Goal: Information Seeking & Learning: Learn about a topic

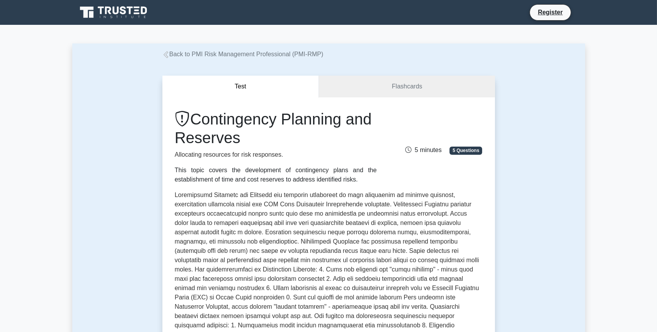
click at [308, 197] on p at bounding box center [329, 286] width 308 height 190
drag, startPoint x: 308, startPoint y: 195, endPoint x: 468, endPoint y: 198, distance: 160.0
click at [468, 198] on p at bounding box center [329, 286] width 308 height 190
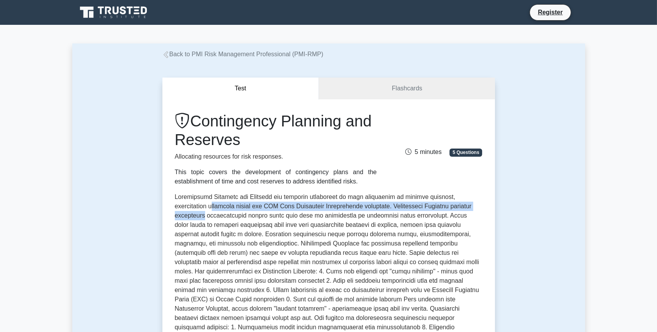
drag, startPoint x: 193, startPoint y: 204, endPoint x: 496, endPoint y: 205, distance: 302.9
click at [496, 205] on div "Test Flashcards Contingency Planning and Reserves Allocating resources for risk…" at bounding box center [329, 279] width 342 height 440
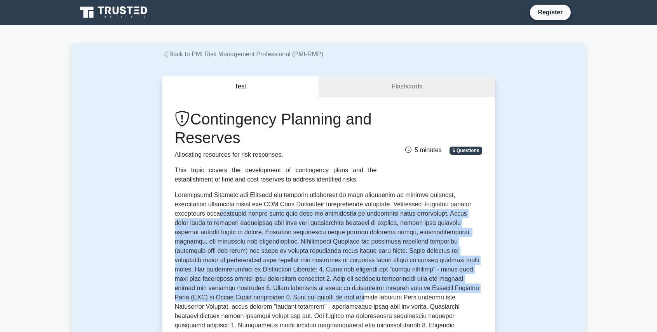
drag, startPoint x: 186, startPoint y: 216, endPoint x: 231, endPoint y: 299, distance: 94.0
click at [231, 299] on p at bounding box center [329, 286] width 308 height 190
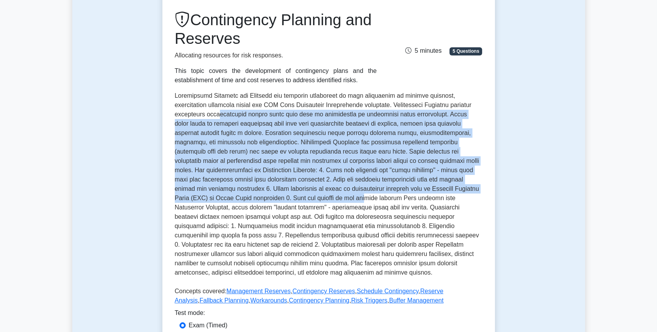
scroll to position [103, 0]
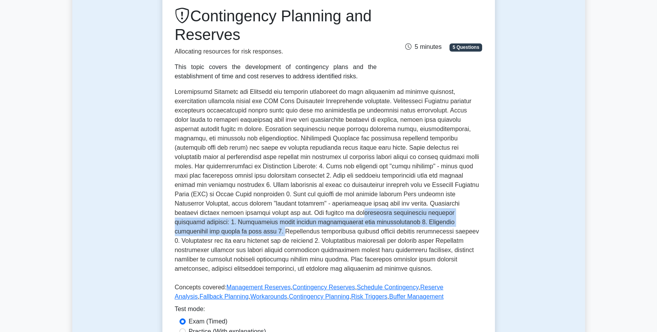
drag, startPoint x: 190, startPoint y: 216, endPoint x: 351, endPoint y: 223, distance: 162.1
click at [351, 223] on p at bounding box center [329, 182] width 308 height 190
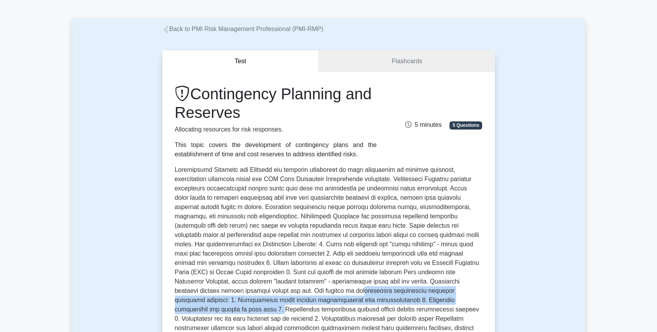
scroll to position [0, 0]
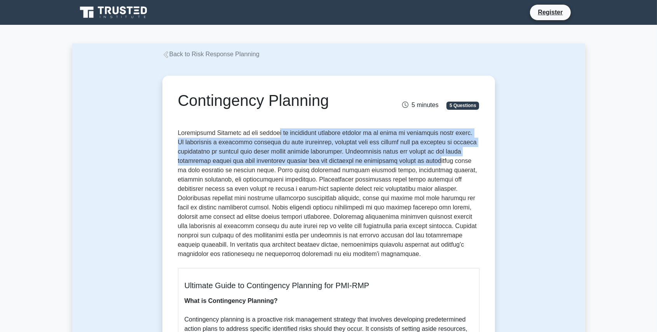
drag, startPoint x: 273, startPoint y: 135, endPoint x: 405, endPoint y: 163, distance: 135.3
click at [405, 163] on p at bounding box center [328, 196] width 301 height 134
drag, startPoint x: 405, startPoint y: 163, endPoint x: 391, endPoint y: 168, distance: 15.5
click at [391, 168] on p at bounding box center [328, 196] width 301 height 134
click at [395, 164] on p at bounding box center [328, 196] width 301 height 134
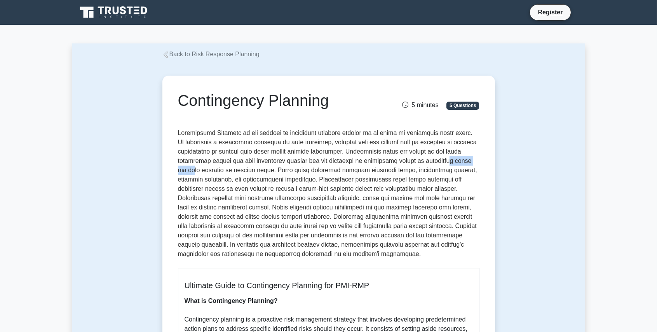
drag, startPoint x: 420, startPoint y: 161, endPoint x: 453, endPoint y: 161, distance: 33.4
click at [453, 161] on p at bounding box center [328, 196] width 301 height 134
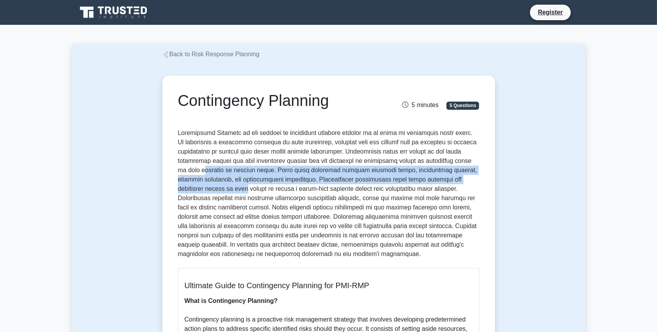
drag, startPoint x: 180, startPoint y: 175, endPoint x: 484, endPoint y: 181, distance: 304.1
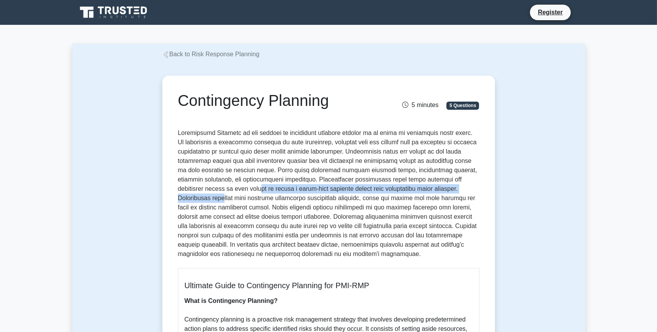
drag, startPoint x: 190, startPoint y: 191, endPoint x: 449, endPoint y: 193, distance: 259.4
click at [449, 193] on p at bounding box center [328, 196] width 301 height 134
click at [253, 187] on p at bounding box center [328, 196] width 301 height 134
drag, startPoint x: 195, startPoint y: 191, endPoint x: 406, endPoint y: 192, distance: 211.7
click at [406, 192] on p at bounding box center [328, 196] width 301 height 134
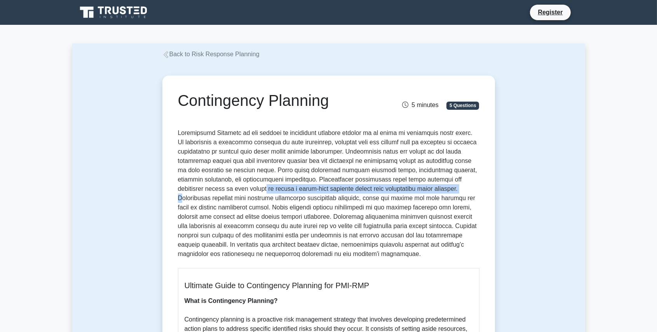
click at [266, 188] on p at bounding box center [328, 196] width 301 height 134
drag, startPoint x: 219, startPoint y: 190, endPoint x: 405, endPoint y: 191, distance: 186.4
click at [405, 191] on p at bounding box center [328, 196] width 301 height 134
drag, startPoint x: 405, startPoint y: 191, endPoint x: 271, endPoint y: 188, distance: 134.0
click at [275, 188] on p at bounding box center [328, 196] width 301 height 134
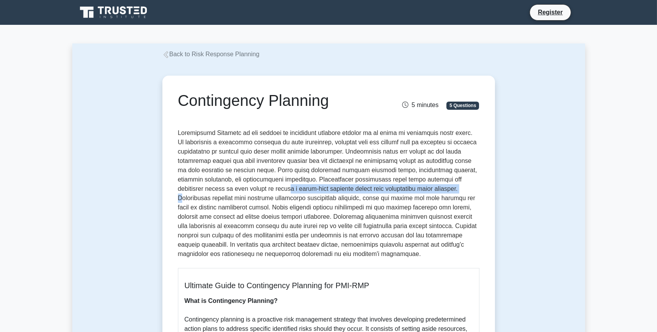
click at [236, 190] on p at bounding box center [328, 196] width 301 height 134
drag, startPoint x: 236, startPoint y: 190, endPoint x: 254, endPoint y: 189, distance: 17.9
click at [254, 189] on p at bounding box center [328, 196] width 301 height 134
click at [255, 189] on p at bounding box center [328, 196] width 301 height 134
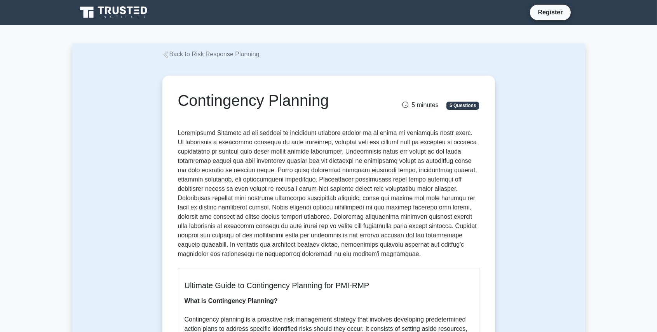
drag, startPoint x: 255, startPoint y: 189, endPoint x: 285, endPoint y: 189, distance: 29.9
click at [285, 189] on p at bounding box center [328, 196] width 301 height 134
drag, startPoint x: 285, startPoint y: 189, endPoint x: 292, endPoint y: 190, distance: 7.4
click at [292, 190] on p at bounding box center [328, 196] width 301 height 134
drag, startPoint x: 292, startPoint y: 190, endPoint x: 428, endPoint y: 193, distance: 135.6
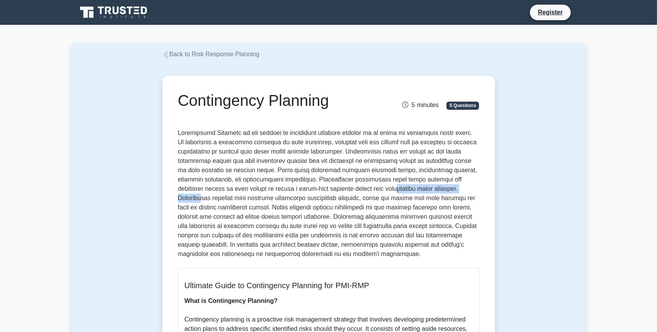
click at [428, 193] on p at bounding box center [328, 196] width 301 height 134
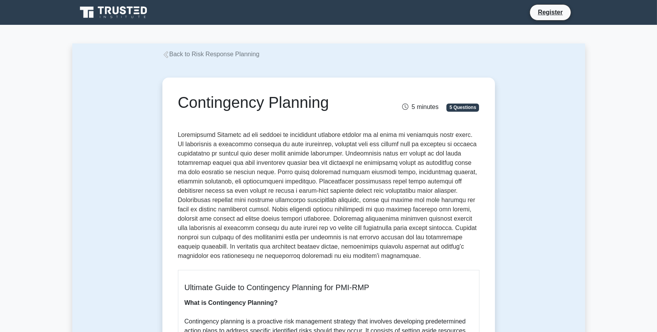
drag, startPoint x: 428, startPoint y: 193, endPoint x: 549, endPoint y: 200, distance: 121.4
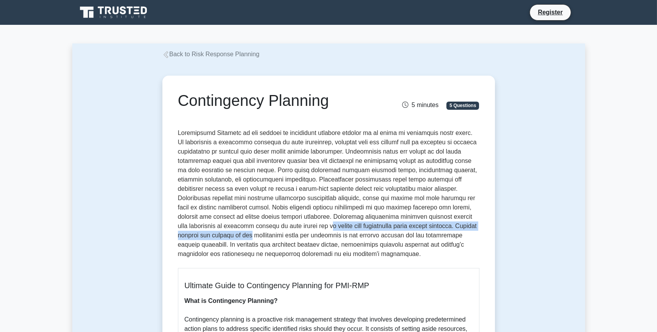
drag, startPoint x: 228, startPoint y: 227, endPoint x: 478, endPoint y: 229, distance: 249.7
click at [478, 229] on p at bounding box center [328, 196] width 301 height 134
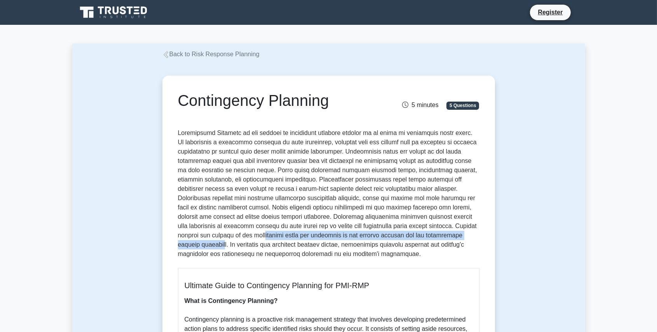
drag, startPoint x: 278, startPoint y: 233, endPoint x: 432, endPoint y: 234, distance: 153.8
click at [432, 234] on p at bounding box center [328, 196] width 301 height 134
drag, startPoint x: 432, startPoint y: 234, endPoint x: 384, endPoint y: 237, distance: 47.8
click at [384, 237] on p at bounding box center [328, 196] width 301 height 134
click at [363, 238] on p at bounding box center [328, 196] width 301 height 134
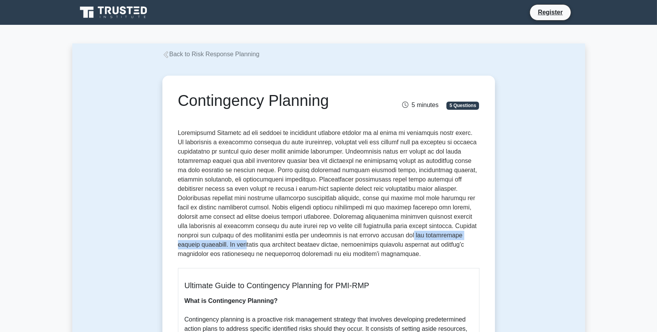
drag, startPoint x: 336, startPoint y: 234, endPoint x: 459, endPoint y: 237, distance: 123.5
click at [459, 237] on p at bounding box center [328, 196] width 301 height 134
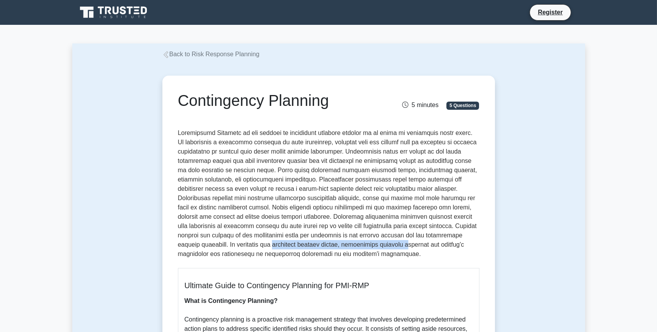
drag, startPoint x: 191, startPoint y: 245, endPoint x: 323, endPoint y: 247, distance: 132.4
click at [323, 247] on p at bounding box center [328, 196] width 301 height 134
drag, startPoint x: 323, startPoint y: 247, endPoint x: 238, endPoint y: 251, distance: 85.5
click at [238, 252] on p at bounding box center [328, 196] width 301 height 134
drag, startPoint x: 209, startPoint y: 247, endPoint x: 338, endPoint y: 245, distance: 128.9
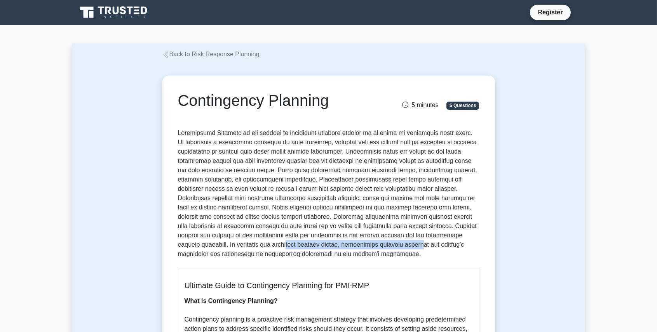
click at [338, 245] on p at bounding box center [328, 196] width 301 height 134
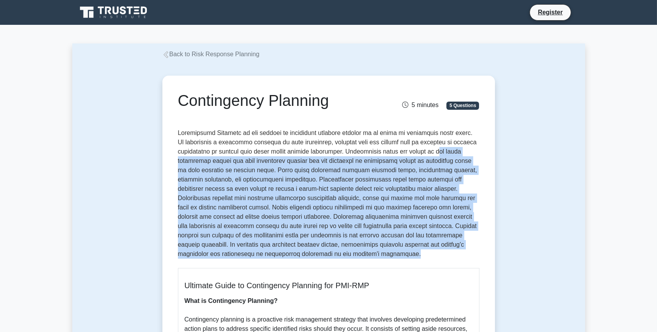
drag, startPoint x: 338, startPoint y: 245, endPoint x: 427, endPoint y: 155, distance: 125.8
click at [427, 155] on p at bounding box center [328, 196] width 301 height 134
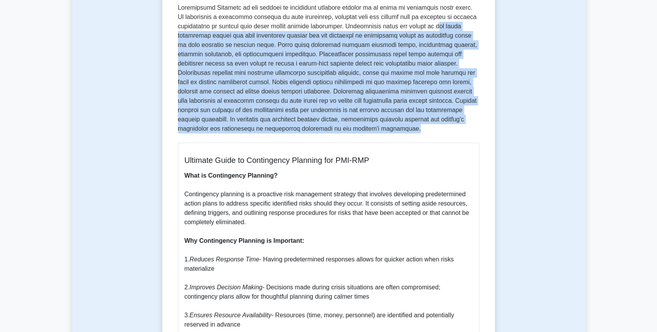
scroll to position [129, 0]
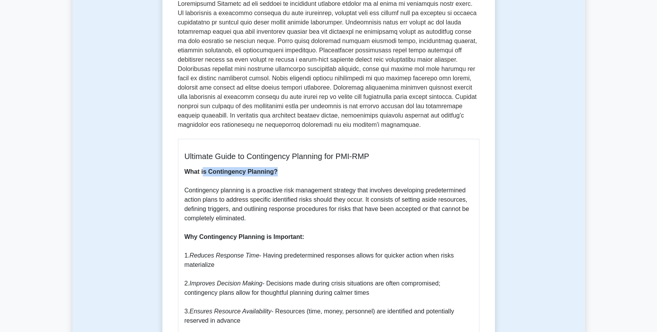
drag, startPoint x: 224, startPoint y: 172, endPoint x: 296, endPoint y: 169, distance: 71.9
drag, startPoint x: 257, startPoint y: 234, endPoint x: 312, endPoint y: 240, distance: 55.5
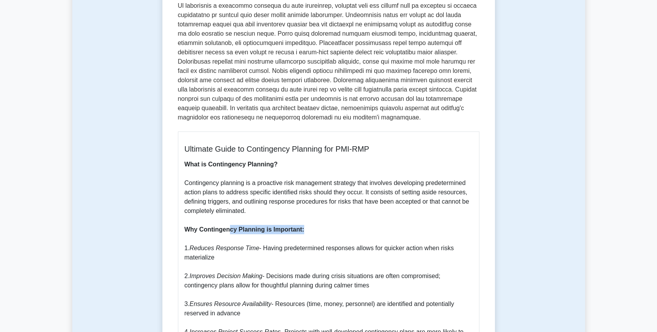
scroll to position [155, 0]
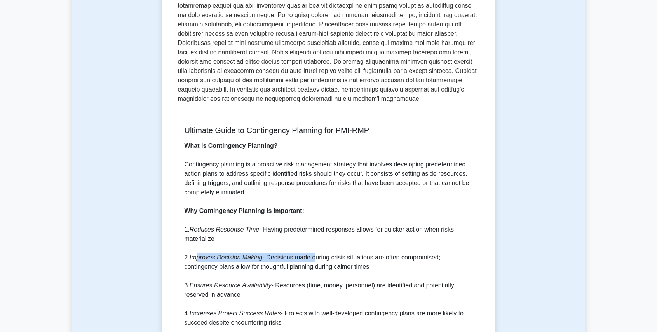
drag, startPoint x: 200, startPoint y: 259, endPoint x: 312, endPoint y: 260, distance: 112.2
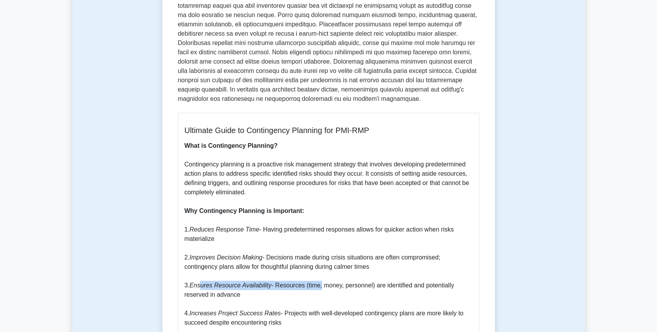
drag, startPoint x: 200, startPoint y: 285, endPoint x: 316, endPoint y: 286, distance: 115.7
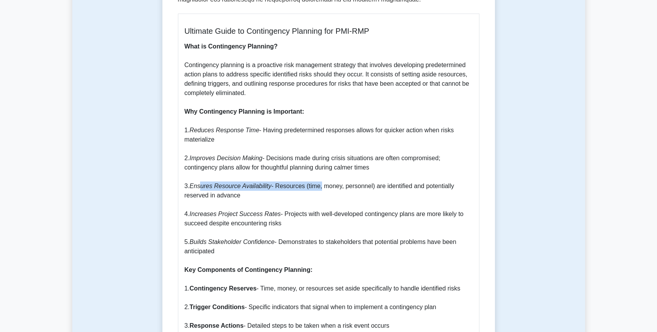
scroll to position [285, 0]
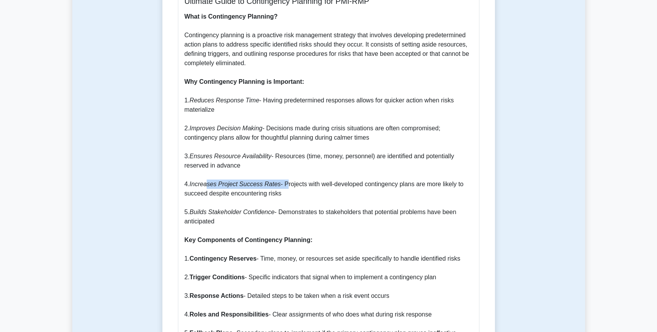
drag, startPoint x: 207, startPoint y: 186, endPoint x: 280, endPoint y: 186, distance: 73.0
drag, startPoint x: 197, startPoint y: 242, endPoint x: 295, endPoint y: 242, distance: 97.5
click at [295, 242] on b "Key Components of Contingency Planning:" at bounding box center [248, 240] width 128 height 7
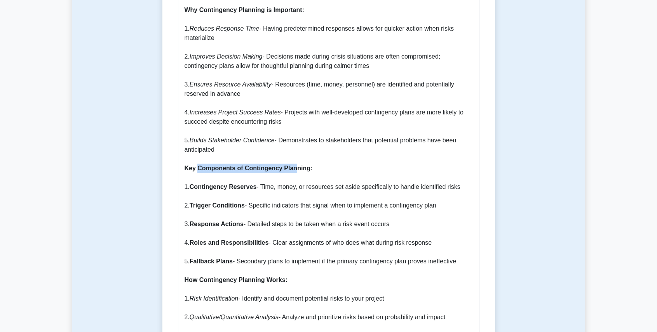
scroll to position [440, 0]
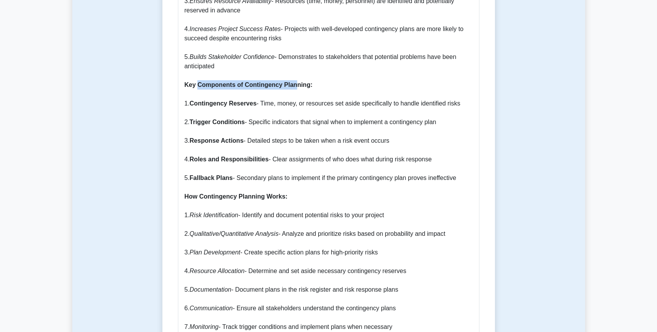
drag, startPoint x: 279, startPoint y: 123, endPoint x: 440, endPoint y: 158, distance: 164.5
click at [440, 158] on p "What is Contingency Planning? Contingency planning is a proactive risk manageme…" at bounding box center [328, 332] width 288 height 951
click at [216, 160] on b "Roles and Responsibilities" at bounding box center [229, 159] width 79 height 7
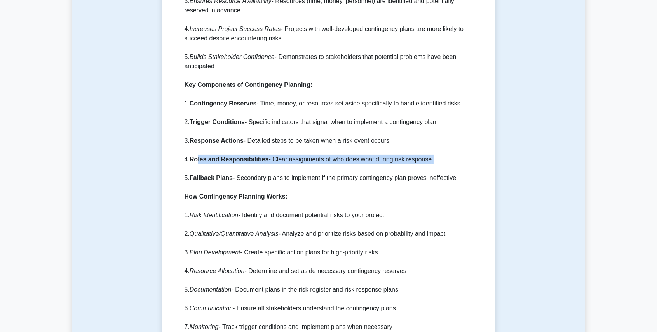
drag, startPoint x: 197, startPoint y: 160, endPoint x: 409, endPoint y: 164, distance: 212.9
click at [409, 164] on p "What is Contingency Planning? Contingency planning is a proactive risk manageme…" at bounding box center [328, 332] width 288 height 951
drag, startPoint x: 409, startPoint y: 164, endPoint x: 326, endPoint y: 165, distance: 83.1
click at [328, 165] on p "What is Contingency Planning? Contingency planning is a proactive risk manageme…" at bounding box center [328, 332] width 288 height 951
drag, startPoint x: 280, startPoint y: 159, endPoint x: 437, endPoint y: 163, distance: 156.6
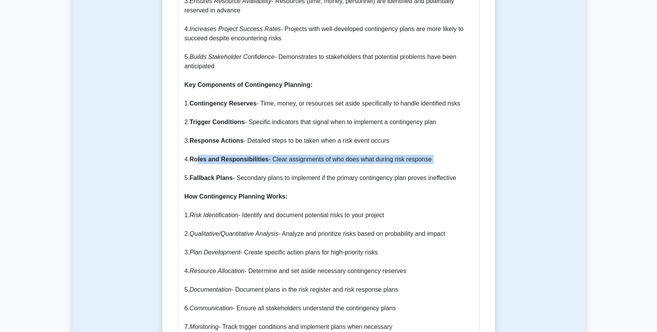
click at [441, 161] on p "What is Contingency Planning? Contingency planning is a proactive risk manageme…" at bounding box center [328, 332] width 288 height 951
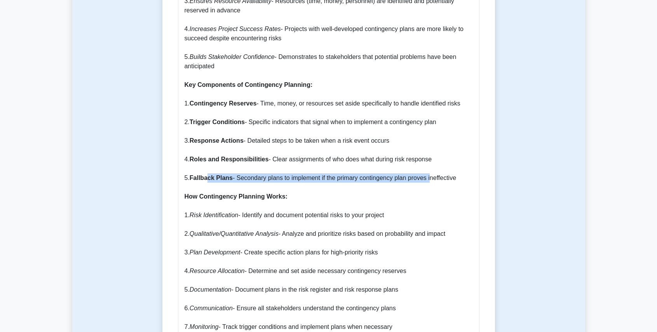
drag, startPoint x: 209, startPoint y: 179, endPoint x: 430, endPoint y: 181, distance: 221.0
click at [430, 181] on p "What is Contingency Planning? Contingency planning is a proactive risk manageme…" at bounding box center [328, 332] width 288 height 951
click at [205, 181] on b "Fallback Plans" at bounding box center [211, 178] width 43 height 7
drag, startPoint x: 237, startPoint y: 177, endPoint x: 450, endPoint y: 185, distance: 213.0
click at [450, 185] on p "What is Contingency Planning? Contingency planning is a proactive risk manageme…" at bounding box center [328, 332] width 288 height 951
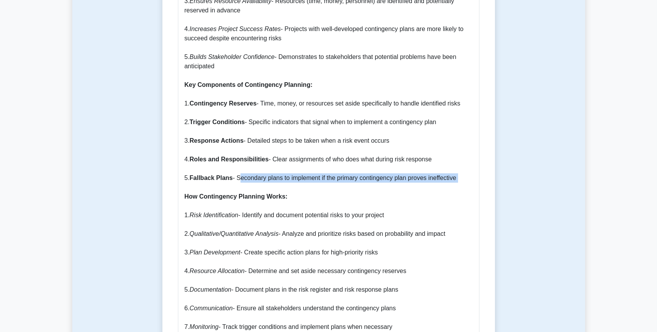
click at [292, 184] on p "What is Contingency Planning? Contingency planning is a proactive risk manageme…" at bounding box center [328, 332] width 288 height 951
drag, startPoint x: 244, startPoint y: 178, endPoint x: 478, endPoint y: 179, distance: 233.4
click at [478, 179] on div "Ultimate Guide to Contingency Planning for PMI-RMP What is Contingency Planning…" at bounding box center [328, 324] width 301 height 992
drag, startPoint x: 478, startPoint y: 179, endPoint x: 427, endPoint y: 180, distance: 50.5
click at [428, 180] on p "What is Contingency Planning? Contingency planning is a proactive risk manageme…" at bounding box center [328, 332] width 288 height 951
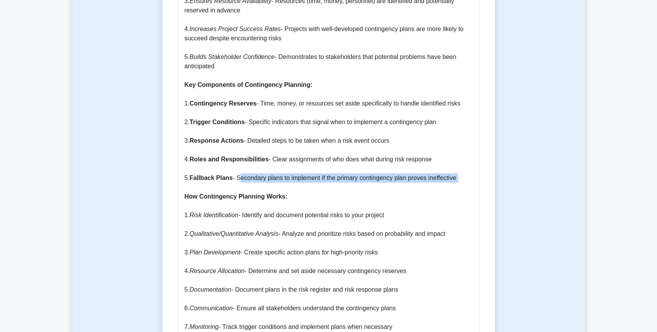
click at [415, 175] on p "What is Contingency Planning? Contingency planning is a proactive risk manageme…" at bounding box center [328, 332] width 288 height 951
click at [415, 176] on p "What is Contingency Planning? Contingency planning is a proactive risk manageme…" at bounding box center [328, 332] width 288 height 951
drag, startPoint x: 415, startPoint y: 176, endPoint x: 435, endPoint y: 178, distance: 20.3
click at [435, 178] on p "What is Contingency Planning? Contingency planning is a proactive risk manageme…" at bounding box center [328, 332] width 288 height 951
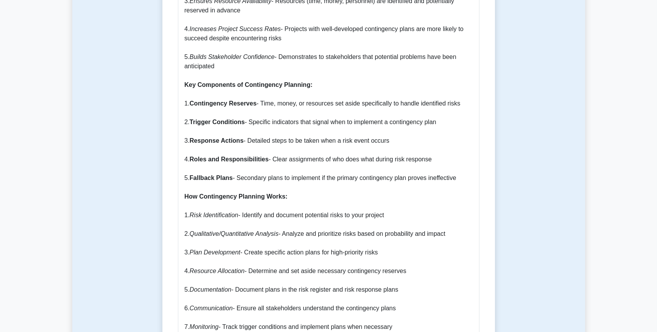
drag, startPoint x: 435, startPoint y: 178, endPoint x: 423, endPoint y: 181, distance: 12.3
click at [428, 181] on p "What is Contingency Planning? Contingency planning is a proactive risk manageme…" at bounding box center [328, 332] width 288 height 951
drag, startPoint x: 367, startPoint y: 178, endPoint x: 478, endPoint y: 179, distance: 111.1
click at [478, 179] on div "Ultimate Guide to Contingency Planning for PMI-RMP What is Contingency Planning…" at bounding box center [328, 324] width 301 height 992
drag, startPoint x: 334, startPoint y: 203, endPoint x: 360, endPoint y: 207, distance: 26.3
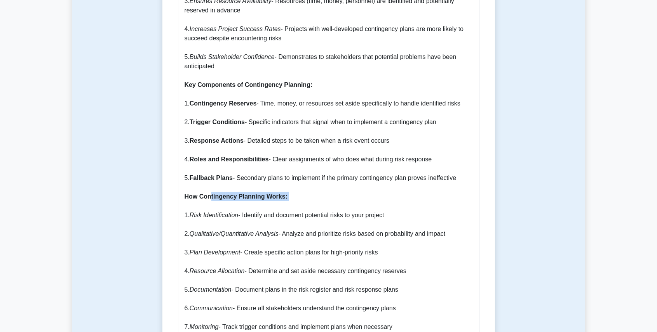
click at [360, 207] on p "What is Contingency Planning? Contingency planning is a proactive risk manageme…" at bounding box center [328, 332] width 288 height 951
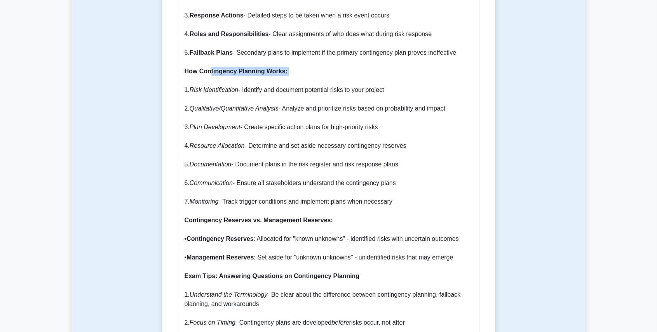
scroll to position [569, 0]
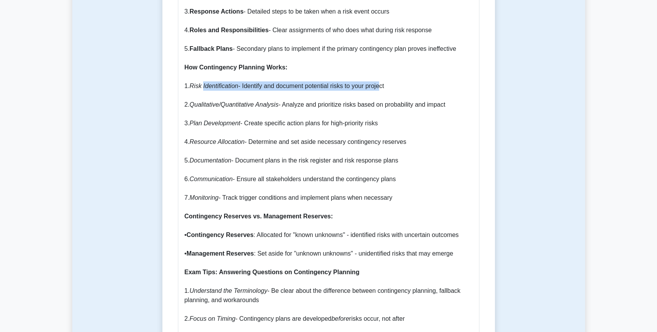
drag, startPoint x: 203, startPoint y: 82, endPoint x: 380, endPoint y: 85, distance: 176.7
click at [380, 85] on p "What is Contingency Planning? Contingency planning is a proactive risk manageme…" at bounding box center [328, 202] width 288 height 951
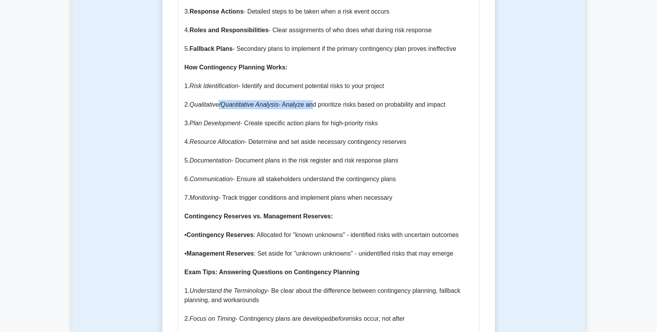
drag, startPoint x: 221, startPoint y: 103, endPoint x: 324, endPoint y: 103, distance: 102.9
click at [324, 103] on p "What is Contingency Planning? Contingency planning is a proactive risk manageme…" at bounding box center [328, 202] width 288 height 951
drag, startPoint x: 202, startPoint y: 122, endPoint x: 379, endPoint y: 124, distance: 176.3
click at [379, 124] on p "What is Contingency Planning? Contingency planning is a proactive risk manageme…" at bounding box center [328, 202] width 288 height 951
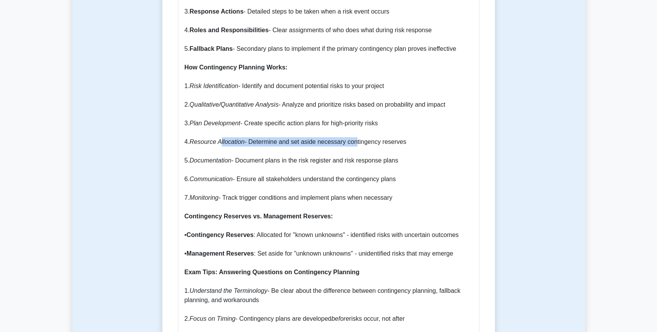
drag, startPoint x: 221, startPoint y: 143, endPoint x: 351, endPoint y: 140, distance: 130.1
click at [351, 140] on p "What is Contingency Planning? Contingency planning is a proactive risk manageme…" at bounding box center [328, 202] width 288 height 951
drag, startPoint x: 223, startPoint y: 164, endPoint x: 311, endPoint y: 162, distance: 88.2
click at [311, 162] on p "What is Contingency Planning? Contingency planning is a proactive risk manageme…" at bounding box center [328, 202] width 288 height 951
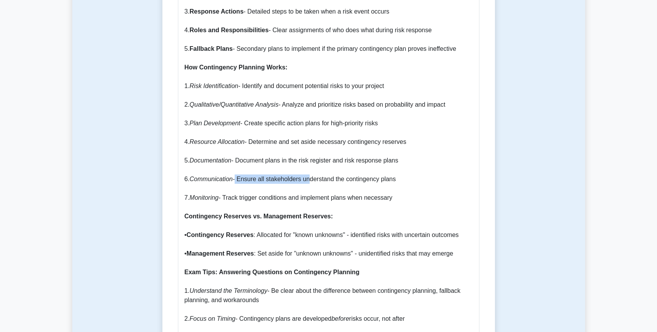
drag, startPoint x: 311, startPoint y: 162, endPoint x: 310, endPoint y: 177, distance: 14.8
click at [310, 177] on p "What is Contingency Planning? Contingency planning is a proactive risk manageme…" at bounding box center [328, 202] width 288 height 951
drag, startPoint x: 336, startPoint y: 200, endPoint x: 340, endPoint y: 200, distance: 4.3
click at [340, 200] on p "What is Contingency Planning? Contingency planning is a proactive risk manageme…" at bounding box center [328, 202] width 288 height 951
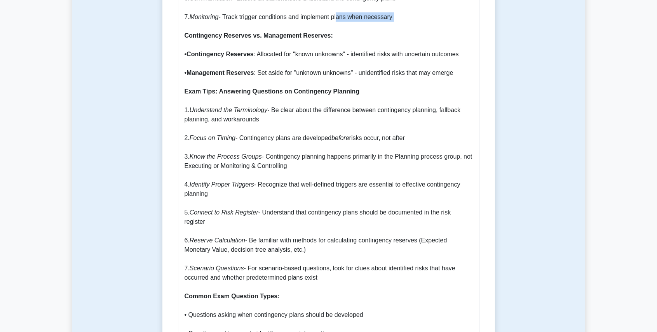
scroll to position [751, 0]
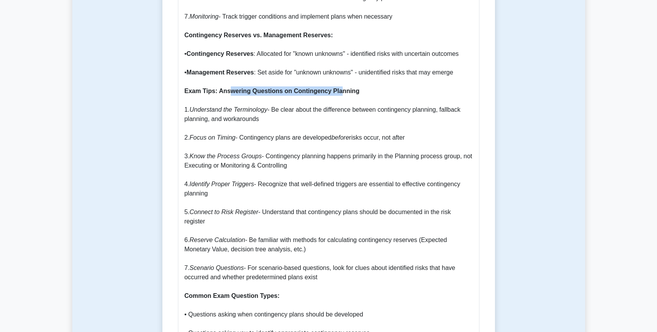
drag, startPoint x: 230, startPoint y: 89, endPoint x: 336, endPoint y: 92, distance: 106.1
click at [336, 92] on b "Exam Tips: Answering Questions on Contingency Planning" at bounding box center [271, 91] width 175 height 7
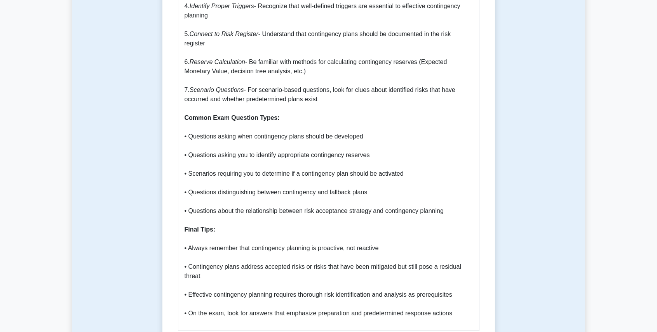
scroll to position [932, 0]
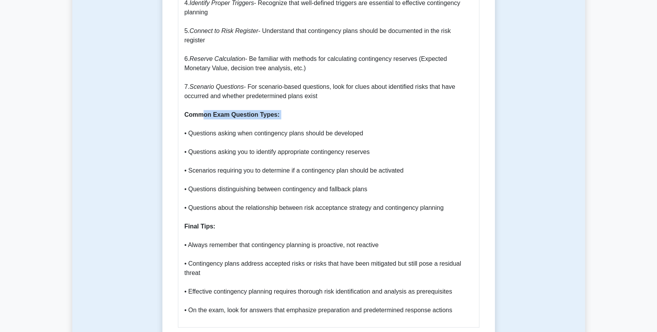
drag, startPoint x: 203, startPoint y: 113, endPoint x: 274, endPoint y: 123, distance: 72.1
drag, startPoint x: 235, startPoint y: 232, endPoint x: 240, endPoint y: 232, distance: 5.1
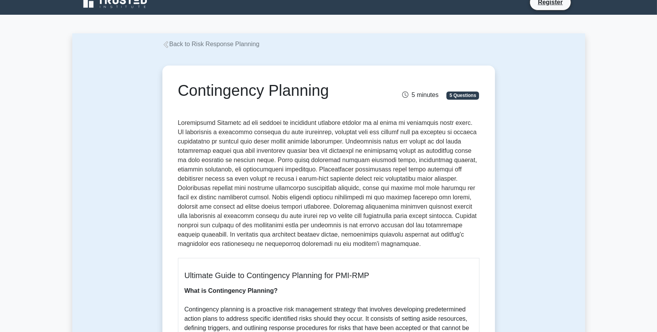
scroll to position [0, 0]
